Goal: Check status: Check status

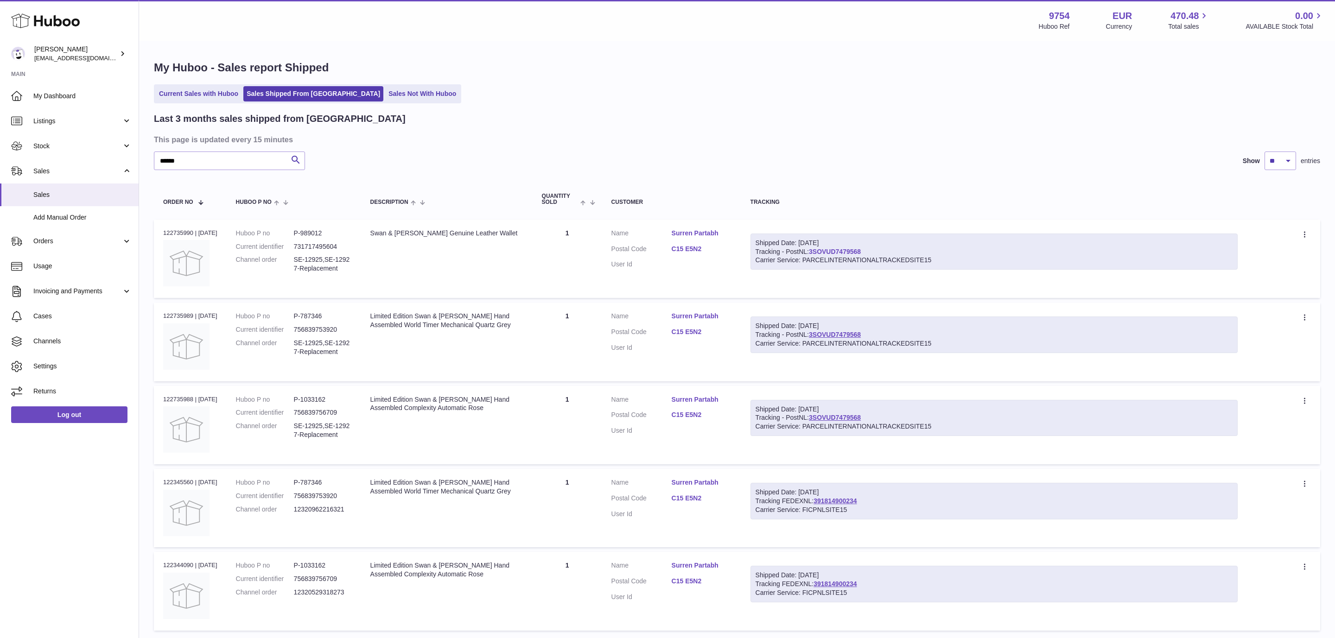
click at [846, 252] on link "3SOVUD7479568" at bounding box center [835, 251] width 52 height 7
drag, startPoint x: 200, startPoint y: 164, endPoint x: 79, endPoint y: 146, distance: 121.9
click at [154, 152] on input "******" at bounding box center [229, 161] width 151 height 19
paste input "*"
type input "*******"
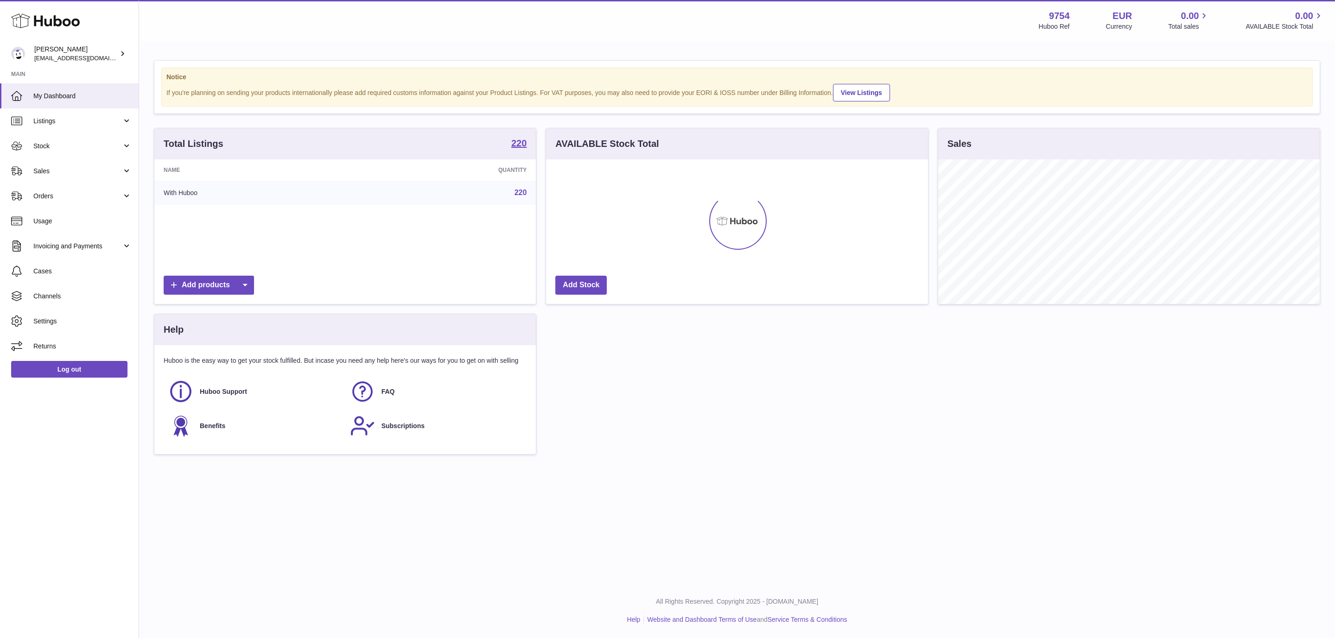
scroll to position [145, 381]
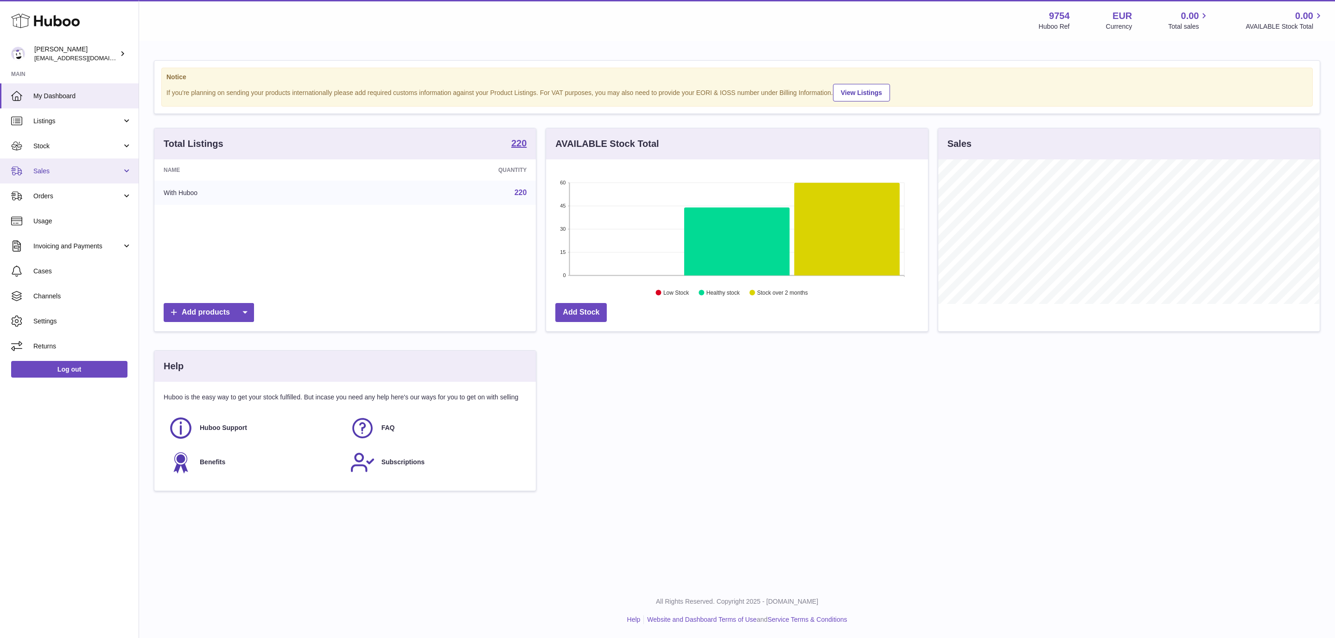
click at [101, 181] on link "Sales" at bounding box center [69, 171] width 139 height 25
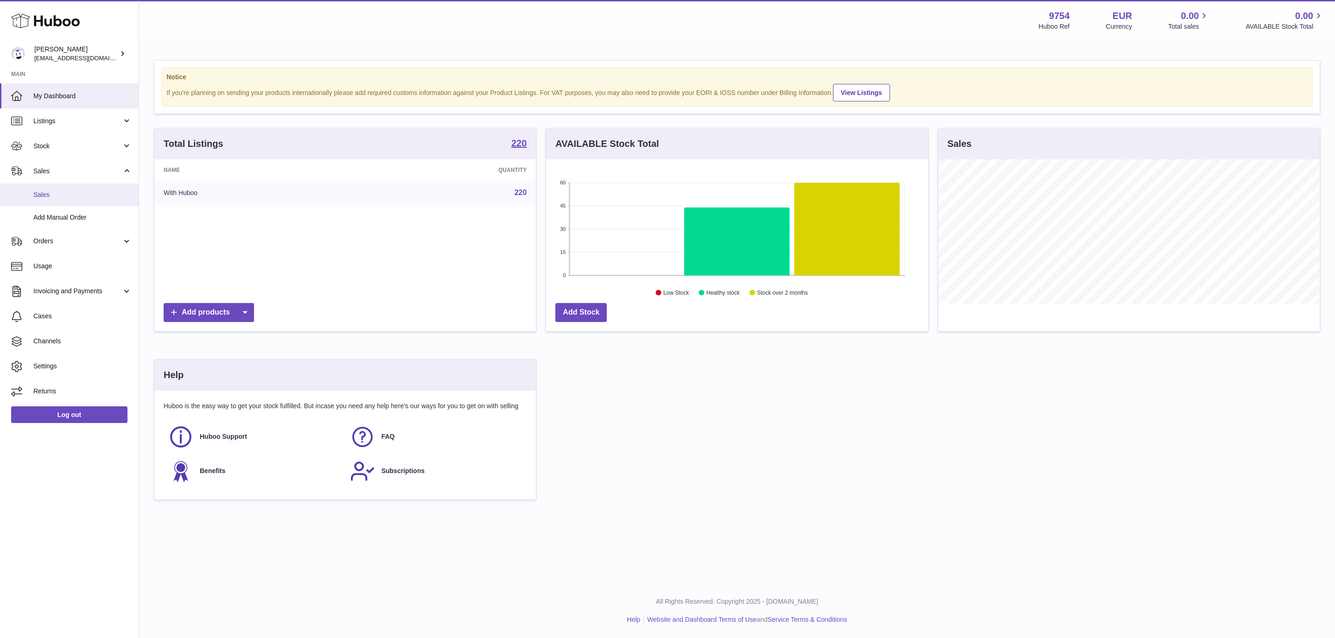
click at [50, 192] on span "Sales" at bounding box center [82, 194] width 98 height 9
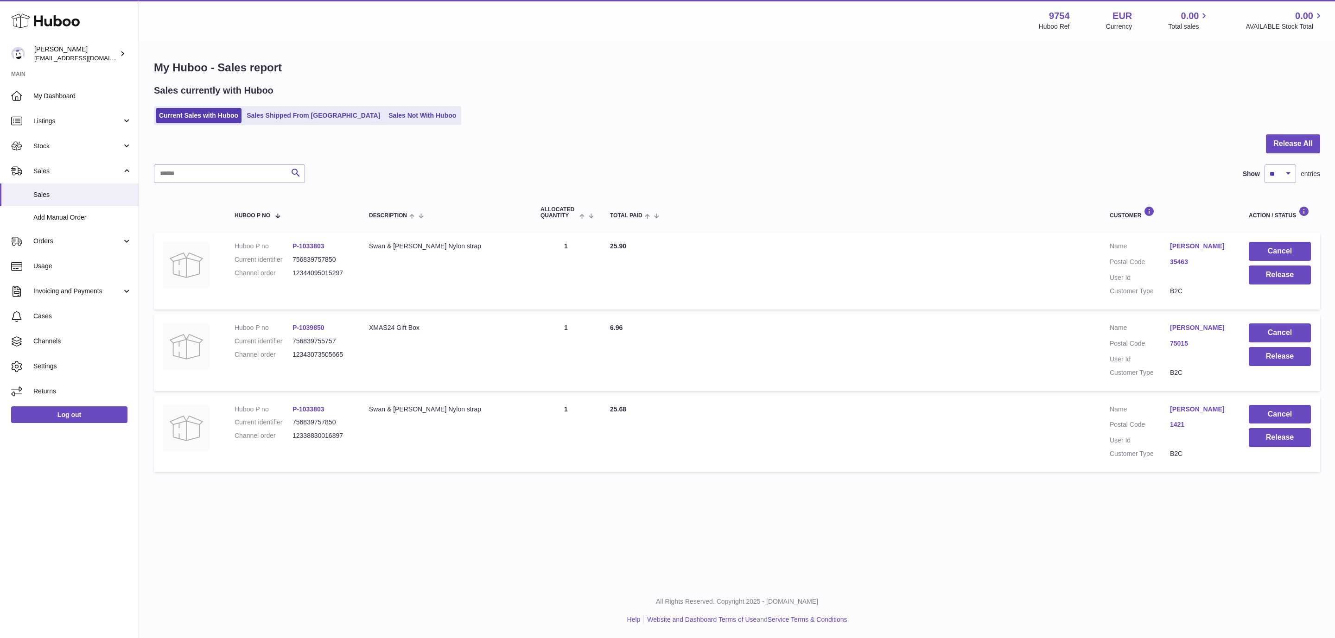
drag, startPoint x: 247, startPoint y: 160, endPoint x: 251, endPoint y: 169, distance: 10.0
click at [249, 164] on div at bounding box center [737, 149] width 1166 height 30
click at [253, 172] on input "text" at bounding box center [229, 174] width 151 height 19
drag, startPoint x: 278, startPoint y: 97, endPoint x: 293, endPoint y: 114, distance: 22.7
click at [279, 98] on div "Sales currently with Huboo Current Sales with Huboo Sales Shipped From Huboo Sa…" at bounding box center [737, 104] width 1166 height 41
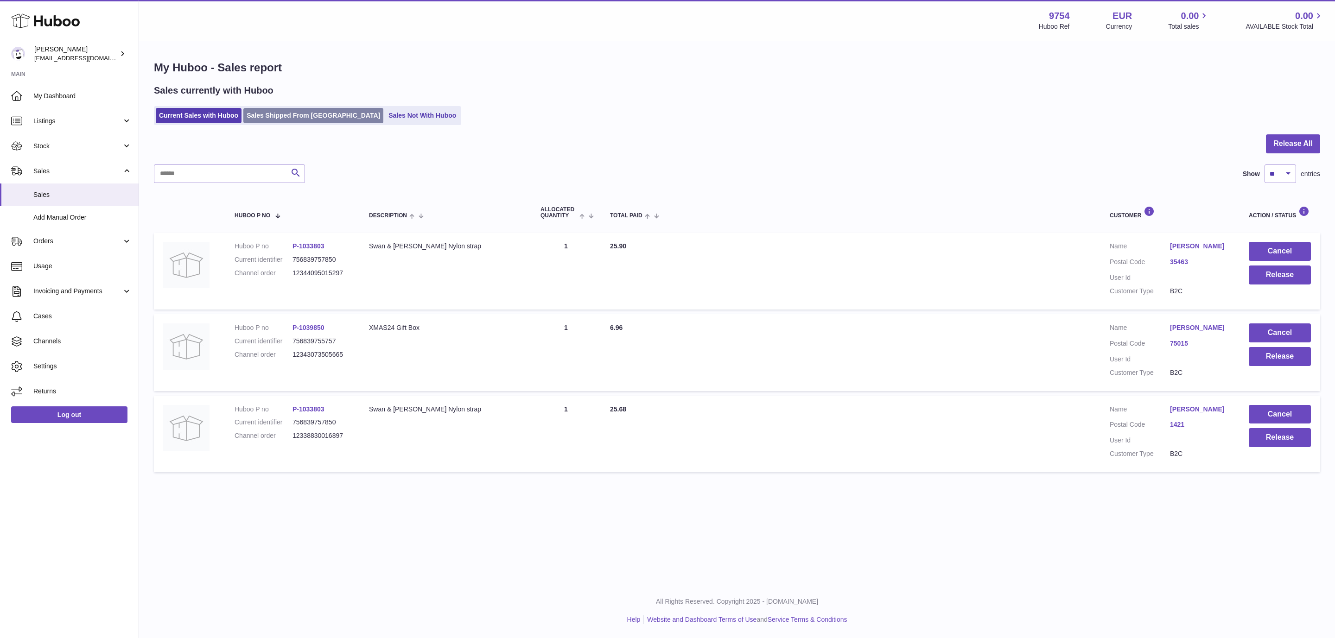
click at [293, 114] on link "Sales Shipped From Huboo" at bounding box center [313, 115] width 140 height 15
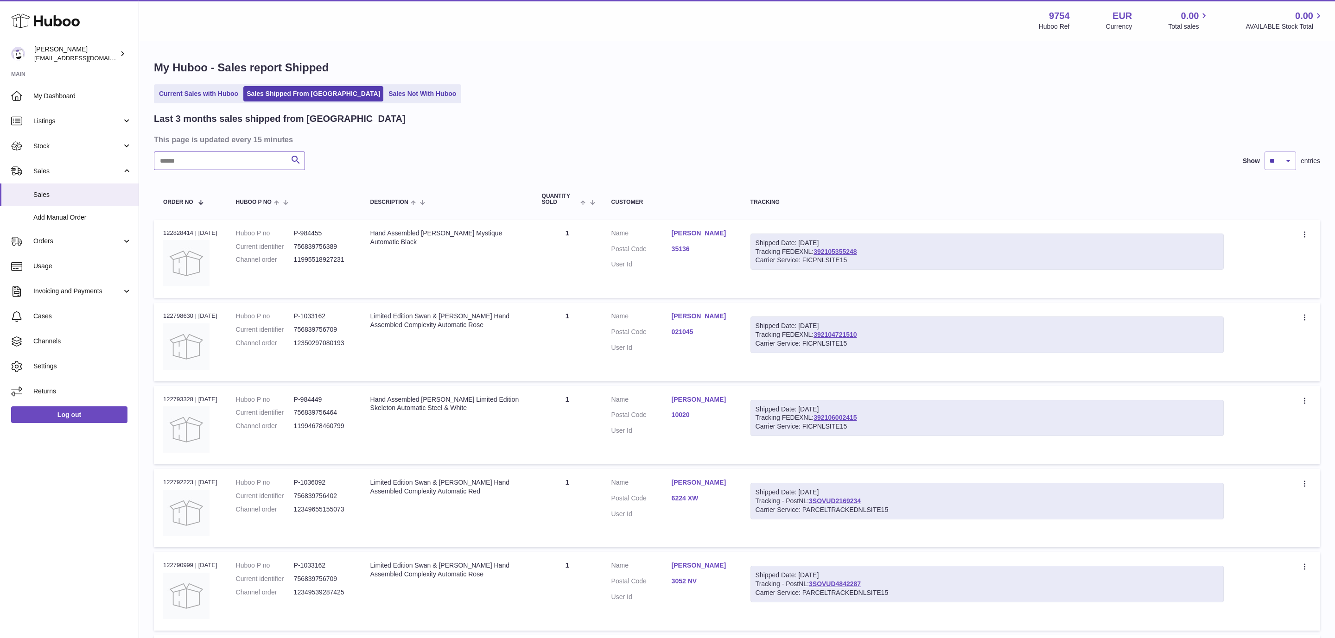
click at [221, 157] on input "text" at bounding box center [229, 161] width 151 height 19
paste input "*******"
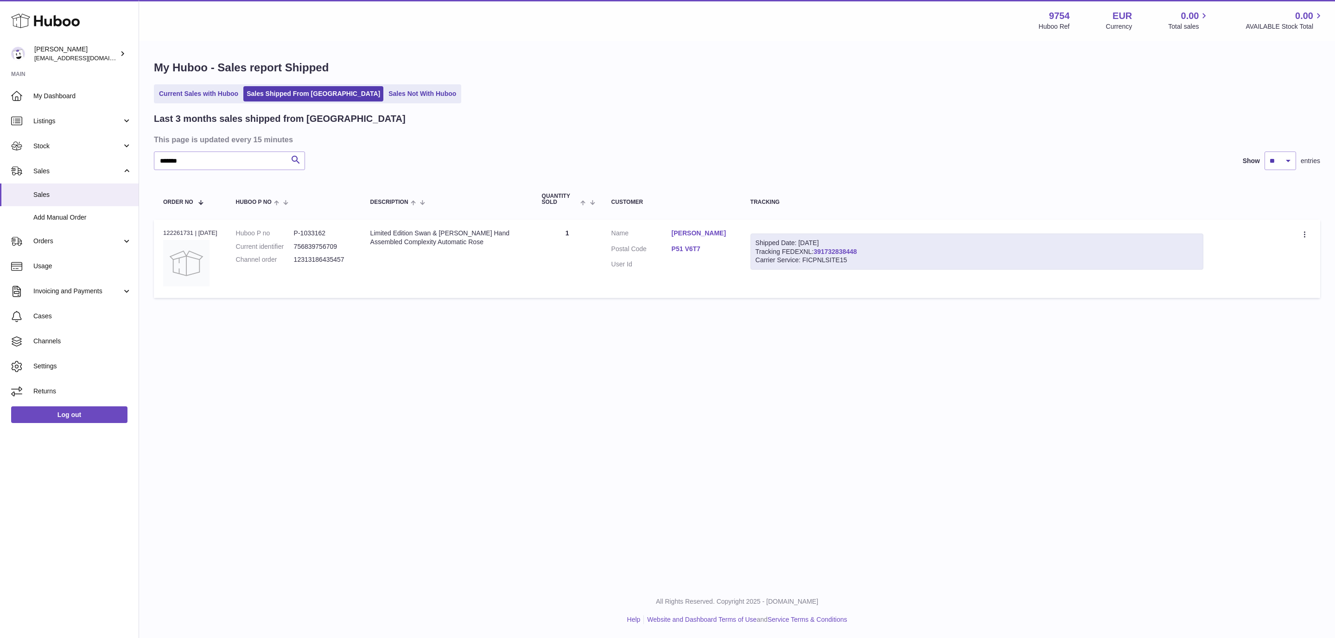
click at [842, 250] on link "391732838448" at bounding box center [834, 251] width 43 height 7
drag, startPoint x: 250, startPoint y: 162, endPoint x: 87, endPoint y: 163, distance: 162.7
click at [154, 163] on input "*******" at bounding box center [229, 161] width 151 height 19
paste input "**********"
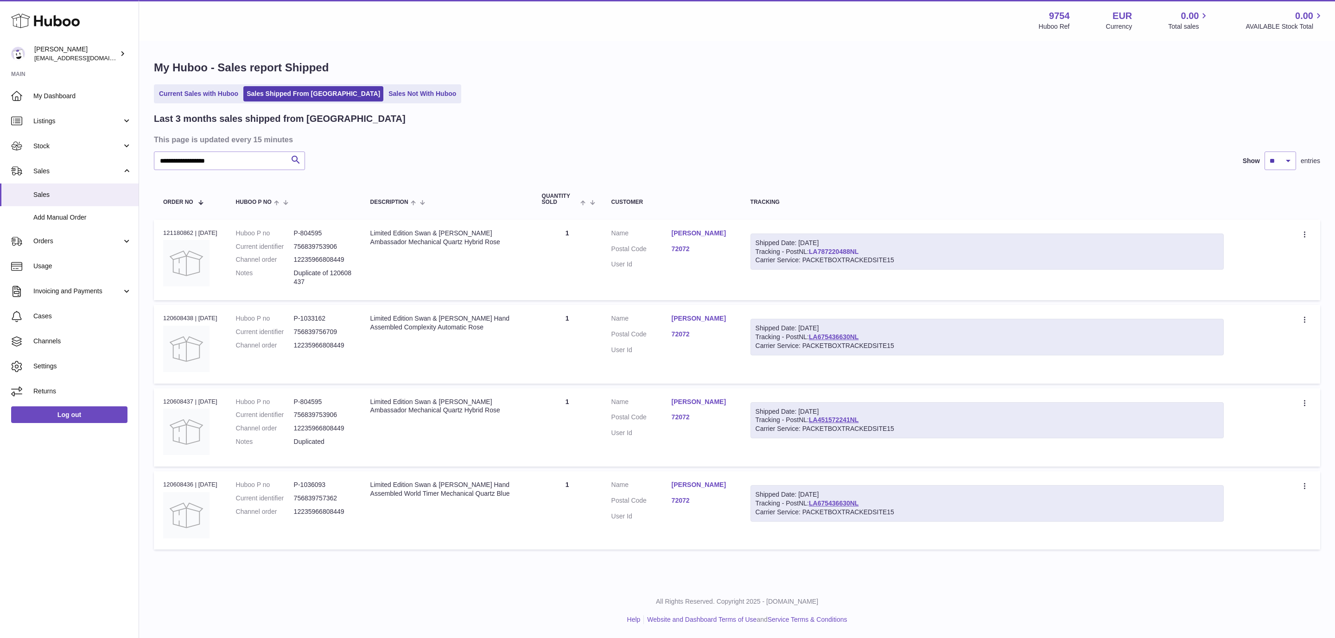
click at [851, 249] on link "LA787220488NL" at bounding box center [834, 251] width 50 height 7
drag, startPoint x: 480, startPoint y: 414, endPoint x: 365, endPoint y: 391, distance: 116.8
click at [365, 391] on td "Description Limited Edition Swan & Edgar Ambassador Mechanical Quartz Hybrid Ro…" at bounding box center [446, 427] width 171 height 78
click at [469, 286] on td "Description Limited Edition Swan & Edgar Ambassador Mechanical Quartz Hybrid Ro…" at bounding box center [446, 260] width 171 height 81
click at [837, 253] on link "LA787220488NL" at bounding box center [834, 251] width 50 height 7
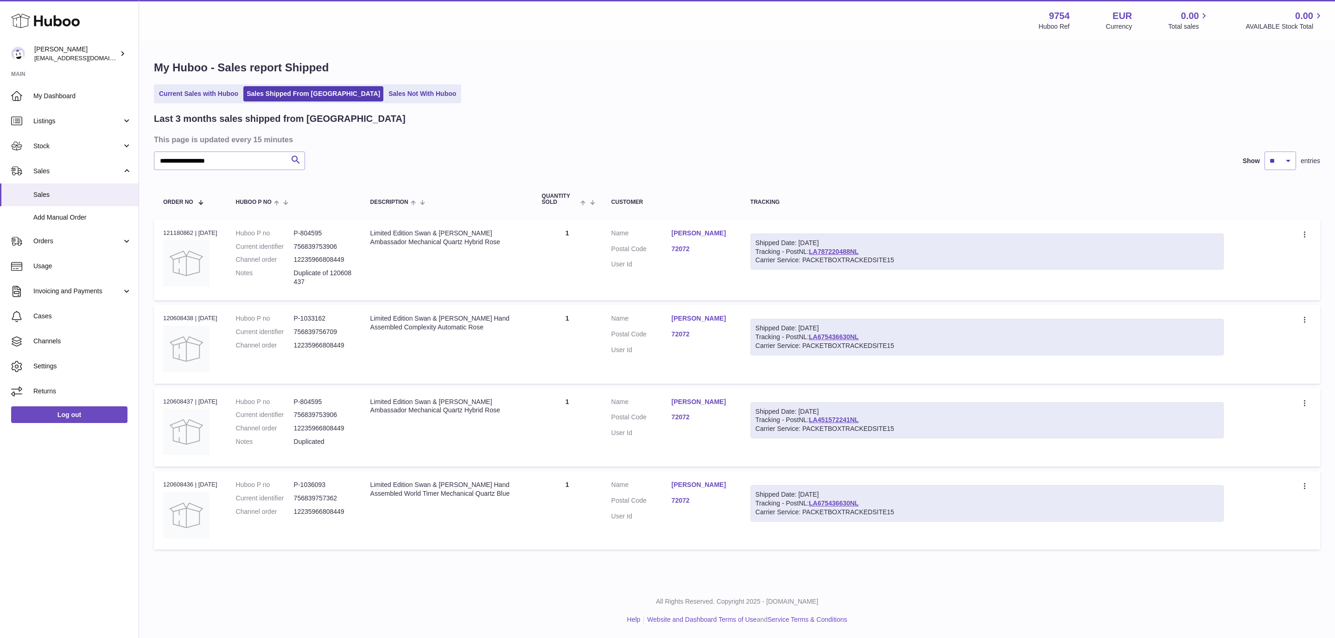
click at [842, 247] on div "Shipped Date: 18th Jul 2025" at bounding box center [986, 243] width 463 height 9
click at [848, 249] on link "LA787220488NL" at bounding box center [834, 251] width 50 height 7
paste input "text"
drag, startPoint x: 238, startPoint y: 169, endPoint x: 1, endPoint y: 148, distance: 237.3
click at [154, 152] on input "**********" at bounding box center [229, 161] width 151 height 19
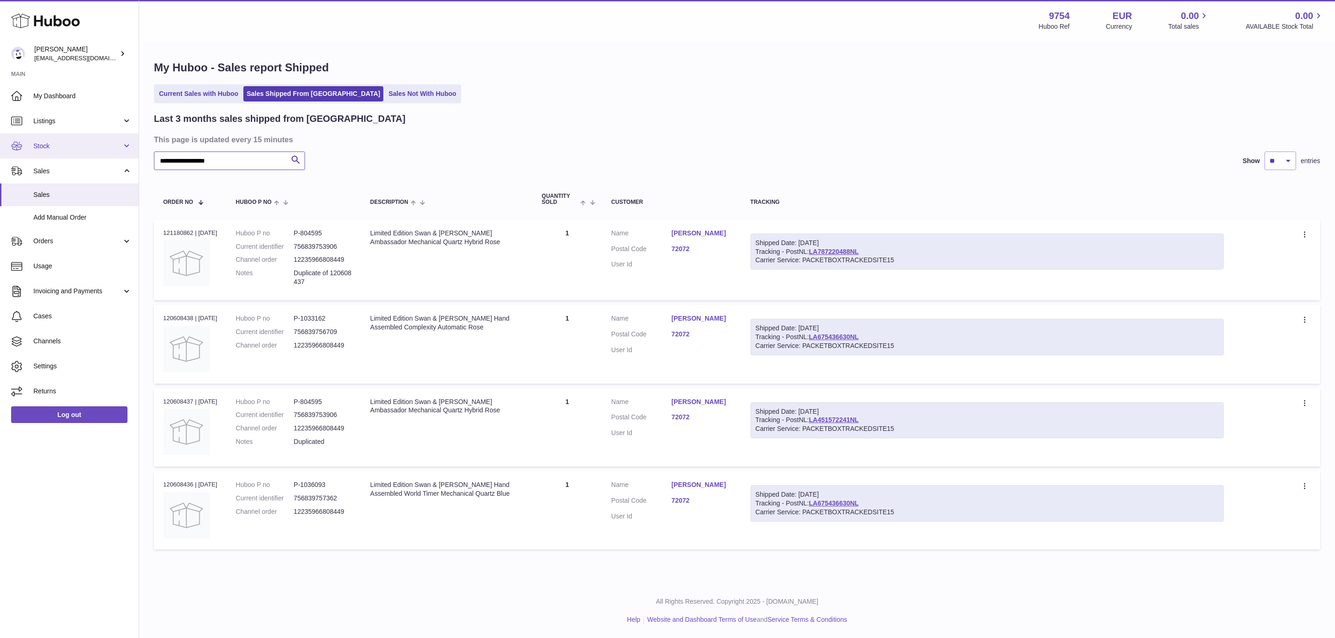
type input "**********"
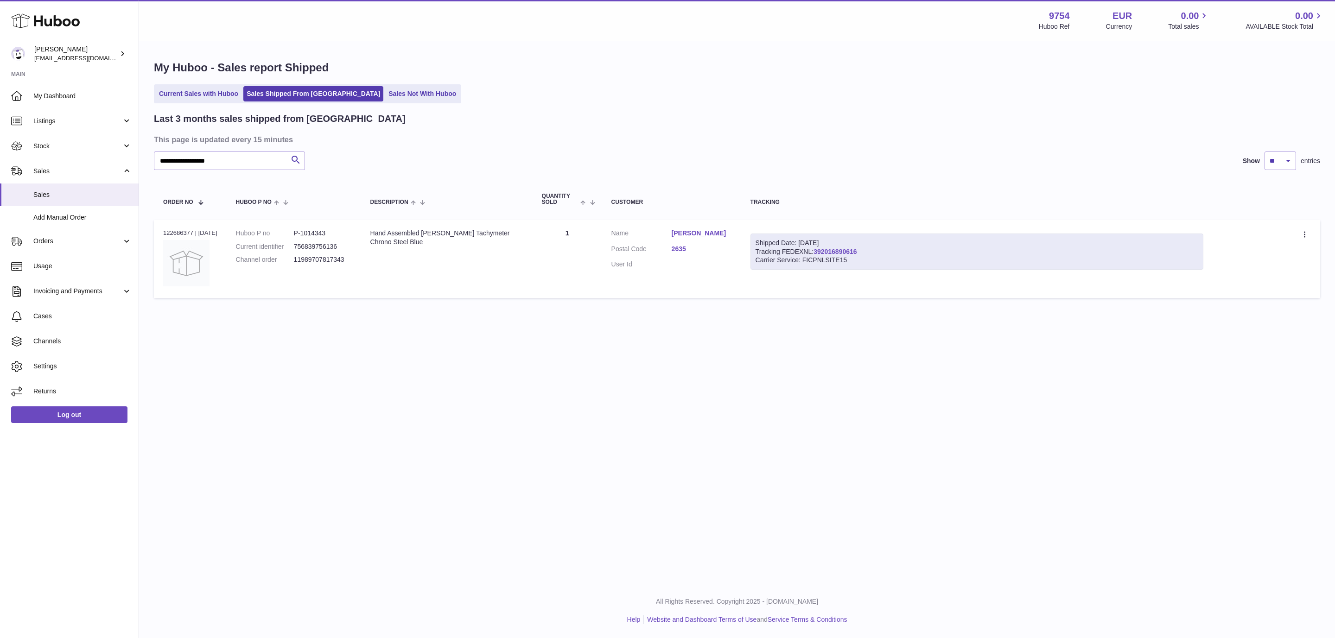
click at [852, 250] on link "392016890616" at bounding box center [834, 251] width 43 height 7
click at [190, 261] on img at bounding box center [186, 263] width 46 height 46
drag, startPoint x: 696, startPoint y: 265, endPoint x: 671, endPoint y: 266, distance: 25.1
click at [671, 266] on dl "Customer Name Gustav Zachariasson Postal Code 2635 User Id" at bounding box center [671, 251] width 121 height 45
drag, startPoint x: 691, startPoint y: 248, endPoint x: 670, endPoint y: 236, distance: 24.1
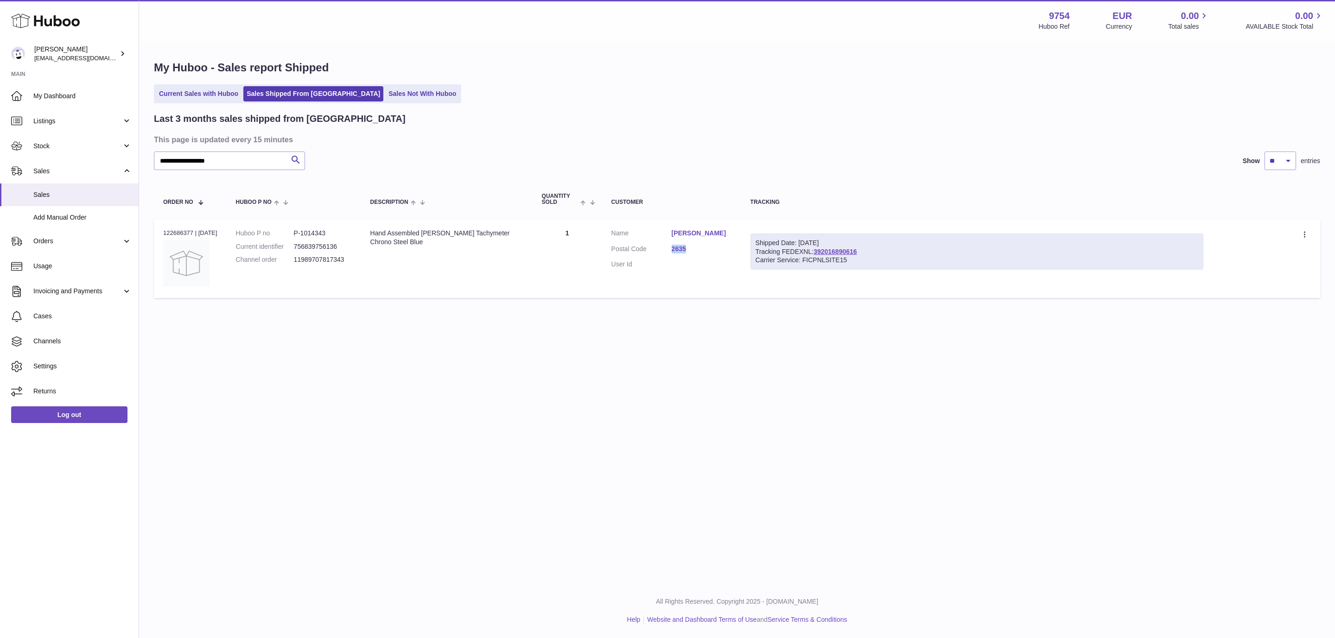
click at [670, 236] on dl "Customer Name Gustav Zachariasson Postal Code 2635 User Id" at bounding box center [671, 251] width 121 height 45
copy dl "Gustav Zachariasson"
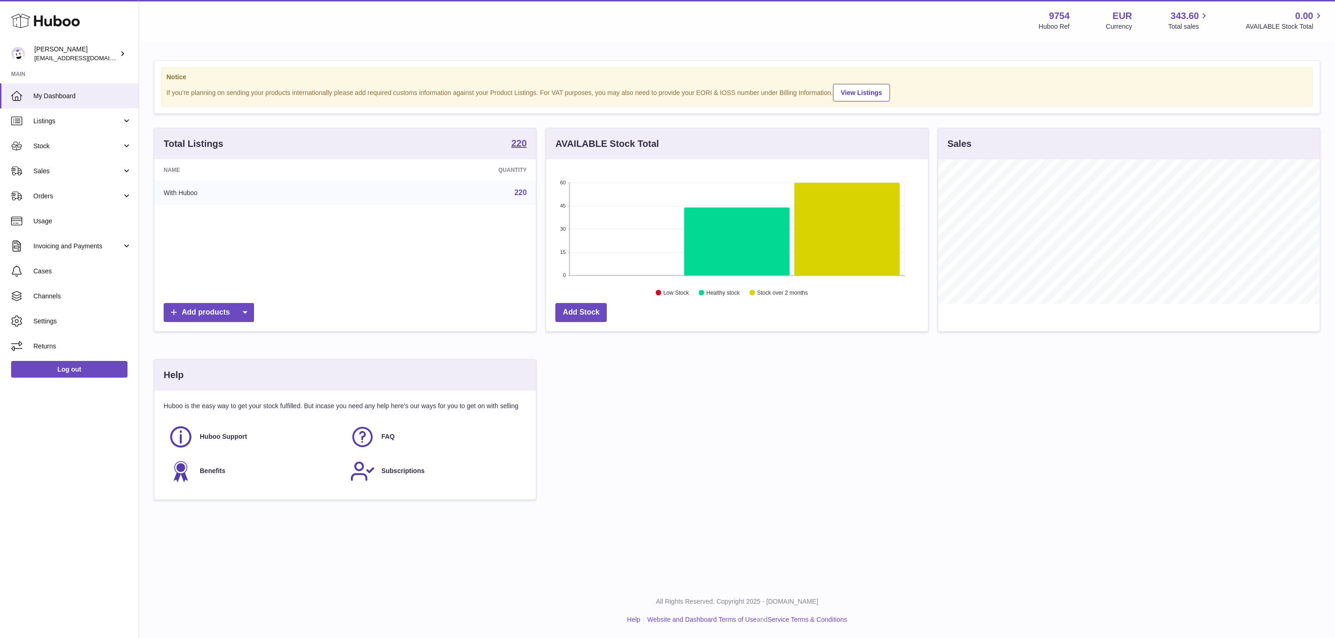
scroll to position [145, 381]
